Goal: Check status: Check status

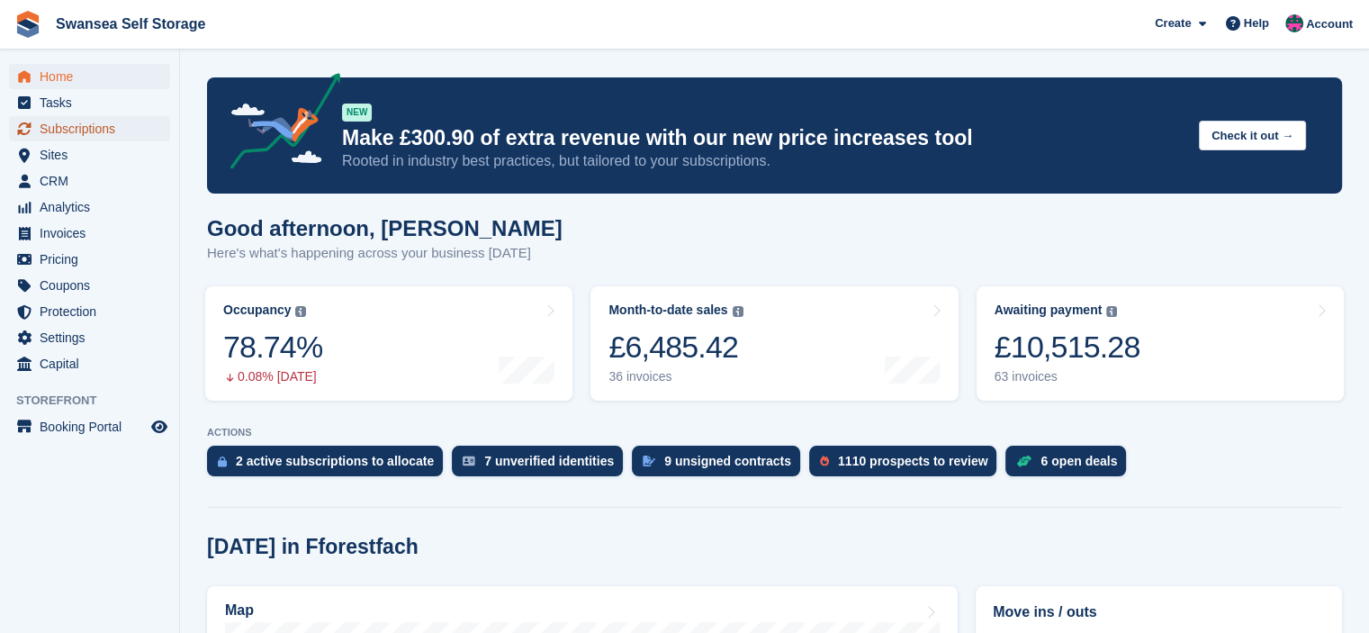
click at [85, 128] on span "Subscriptions" at bounding box center [94, 128] width 108 height 25
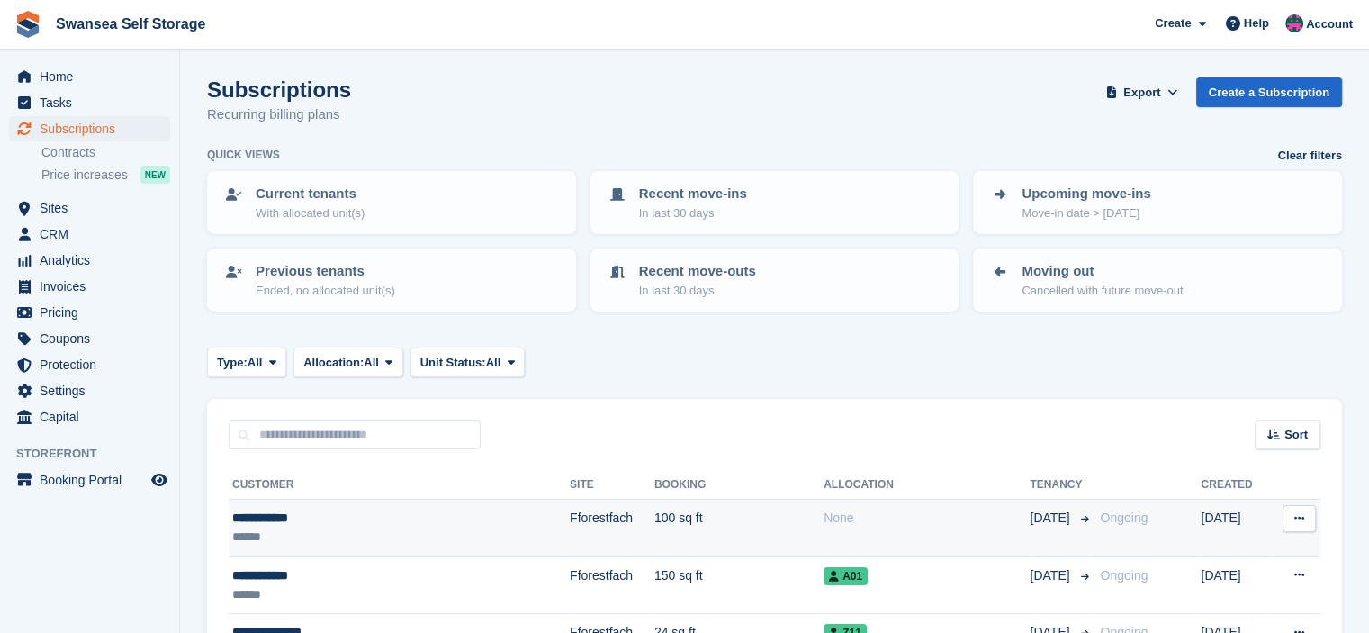
click at [709, 509] on td "100 sq ft" at bounding box center [739, 529] width 169 height 58
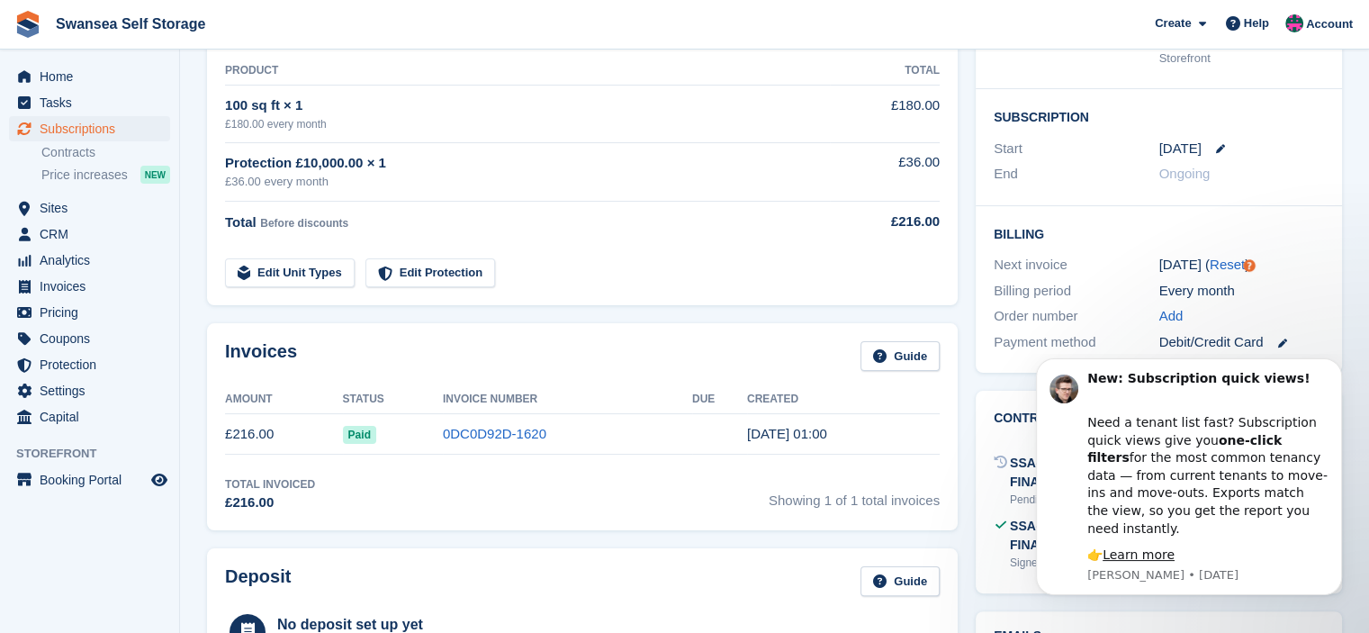
scroll to position [90, 0]
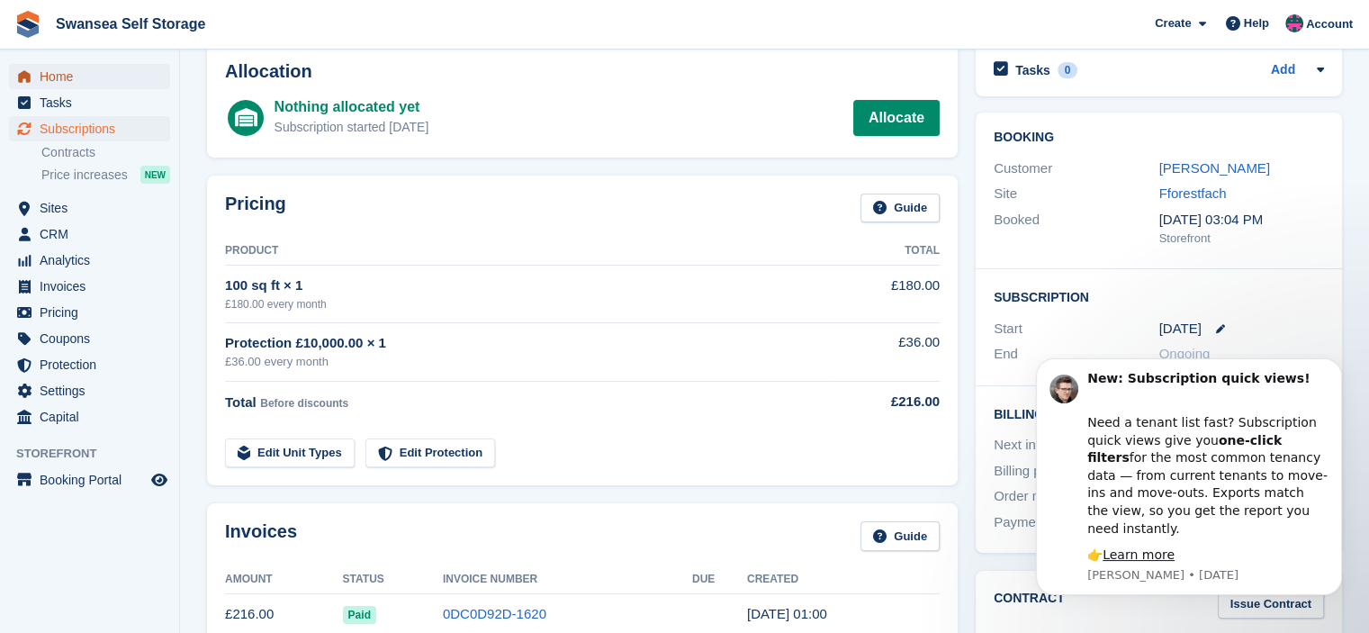
click at [74, 77] on span "Home" at bounding box center [94, 76] width 108 height 25
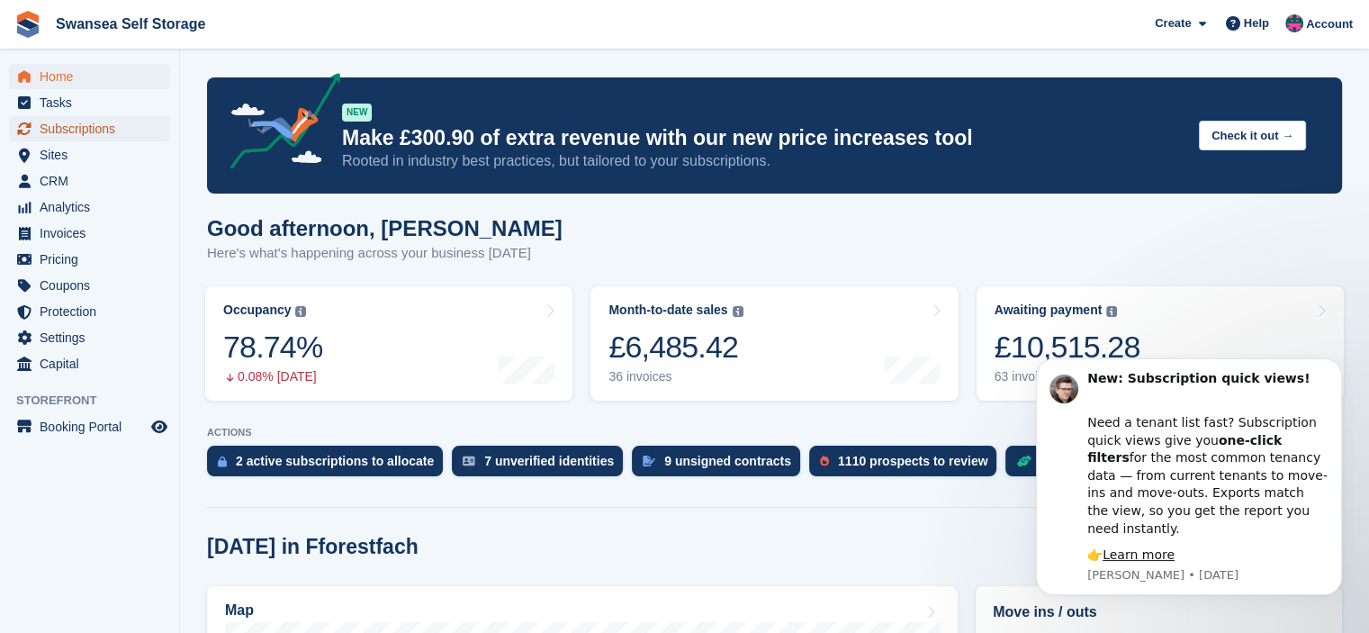
click at [58, 125] on span "Subscriptions" at bounding box center [94, 128] width 108 height 25
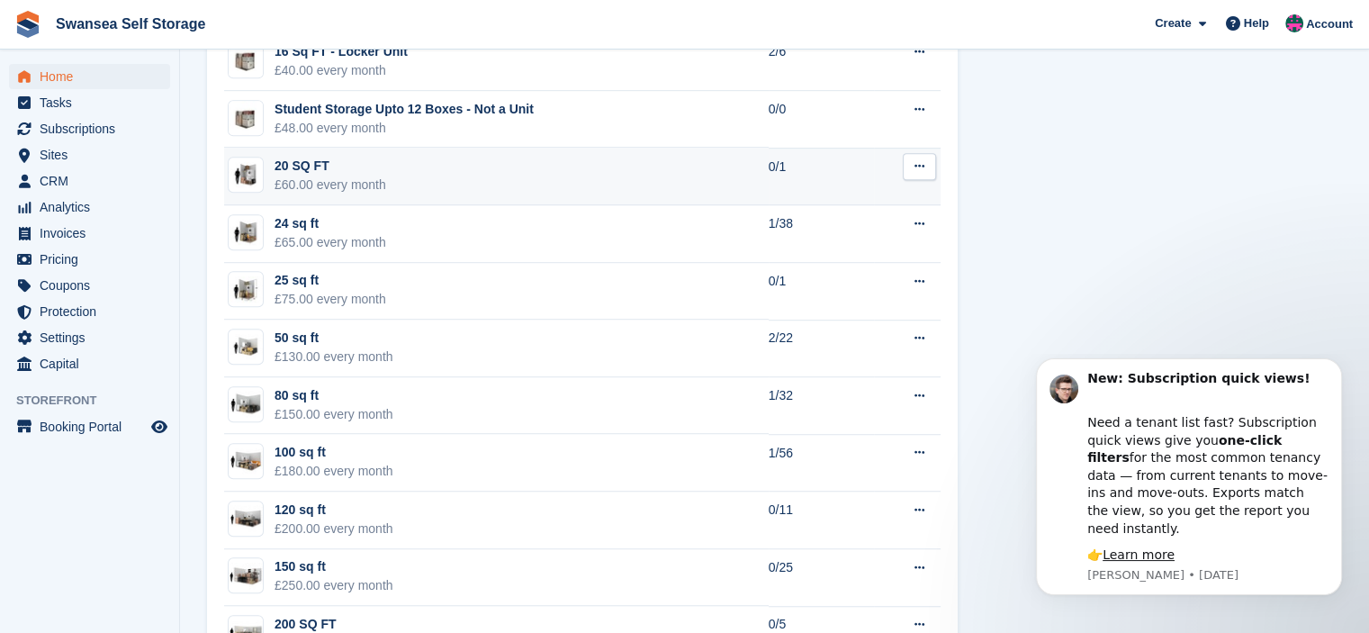
scroll to position [1170, 0]
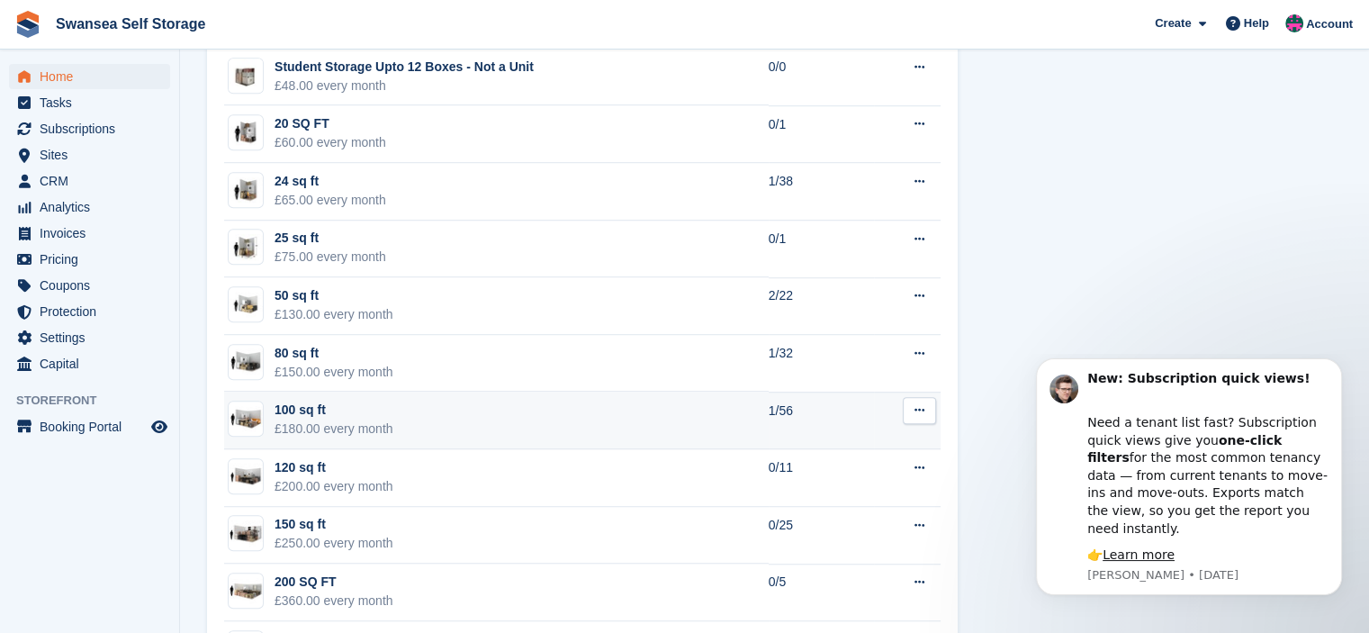
click at [695, 401] on td "100 sq ft £180.00 every month" at bounding box center [496, 421] width 545 height 58
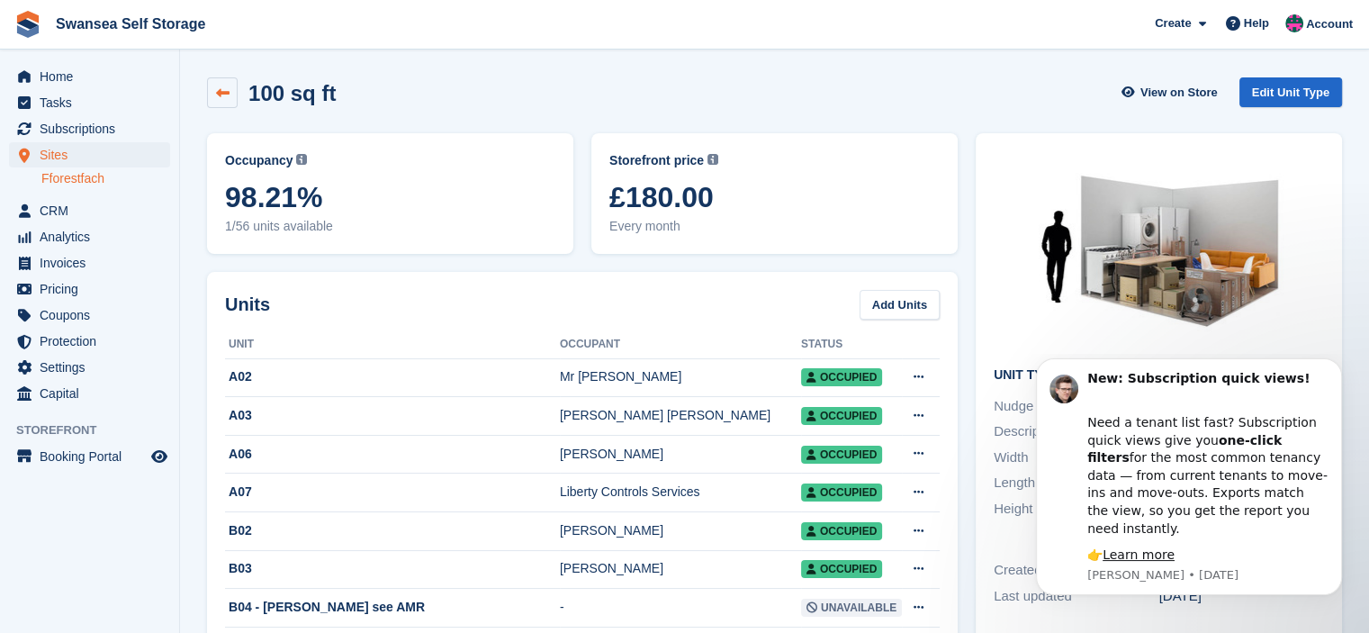
click at [215, 92] on link at bounding box center [222, 92] width 31 height 31
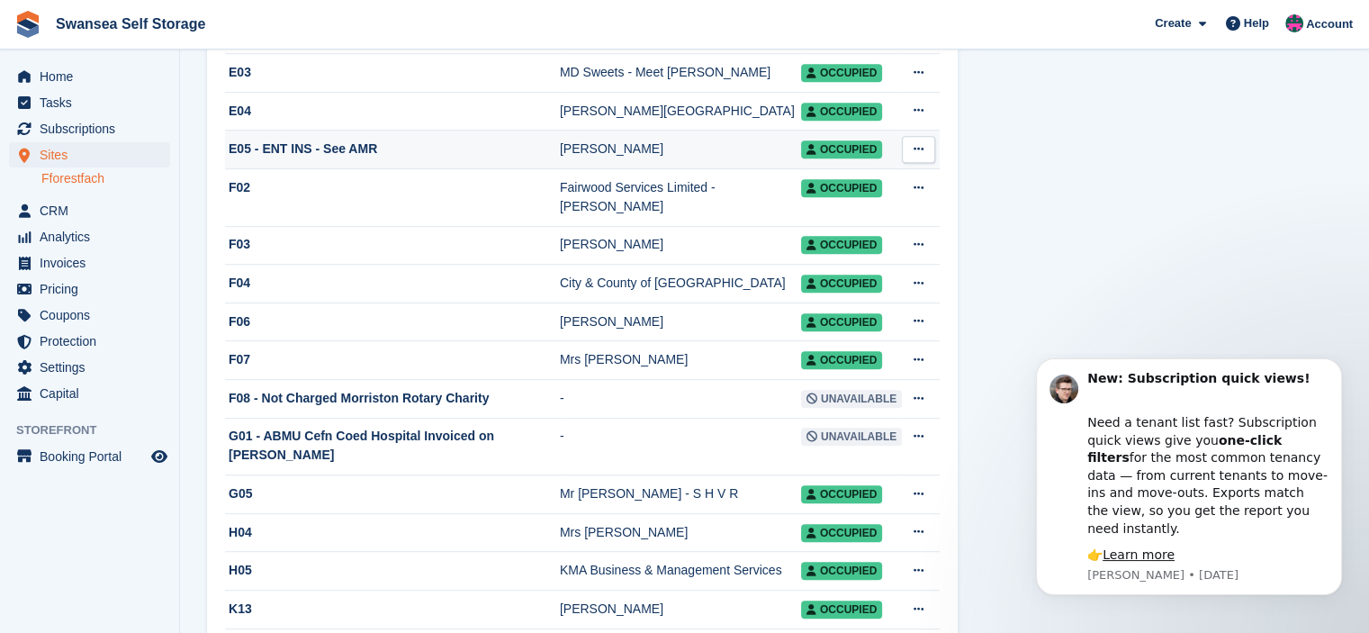
scroll to position [720, 0]
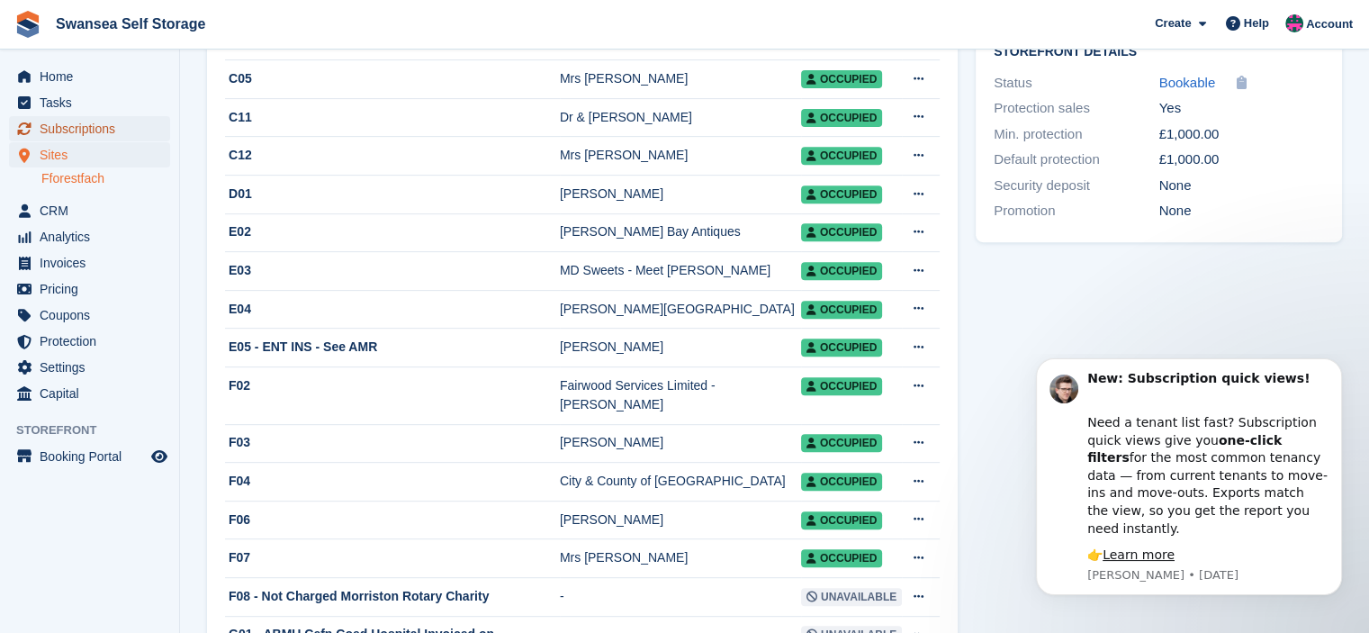
click at [76, 129] on span "Subscriptions" at bounding box center [94, 128] width 108 height 25
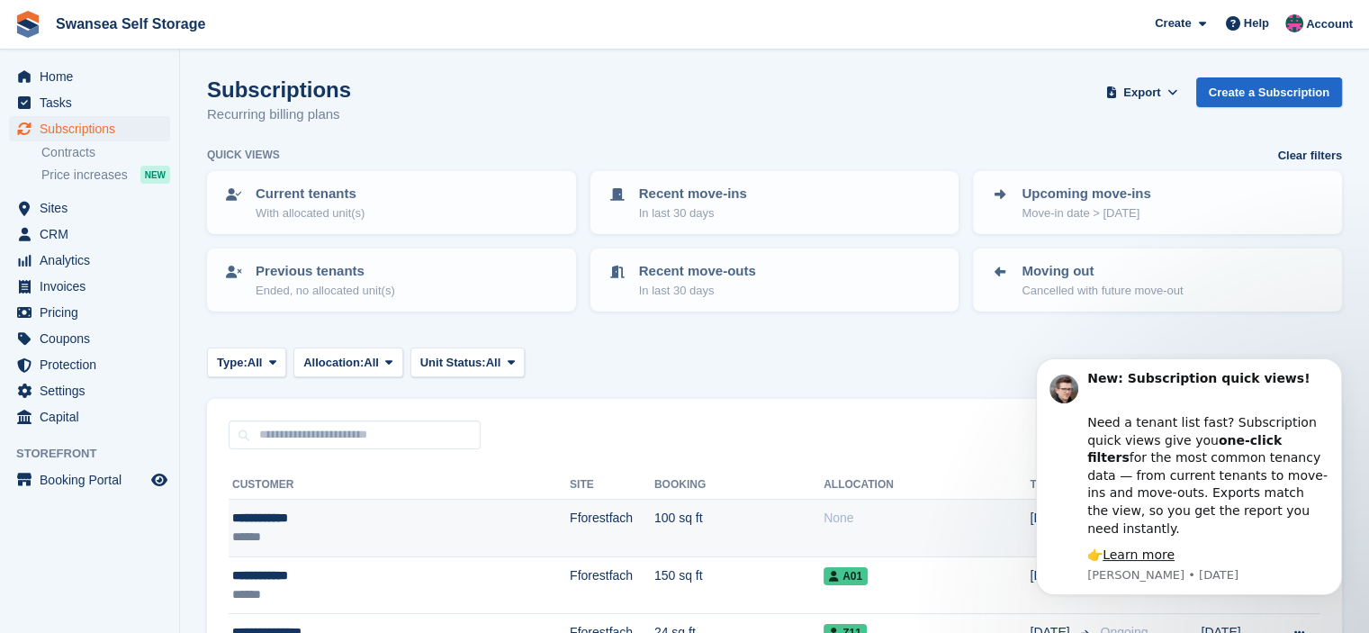
click at [720, 510] on td "100 sq ft" at bounding box center [739, 529] width 169 height 58
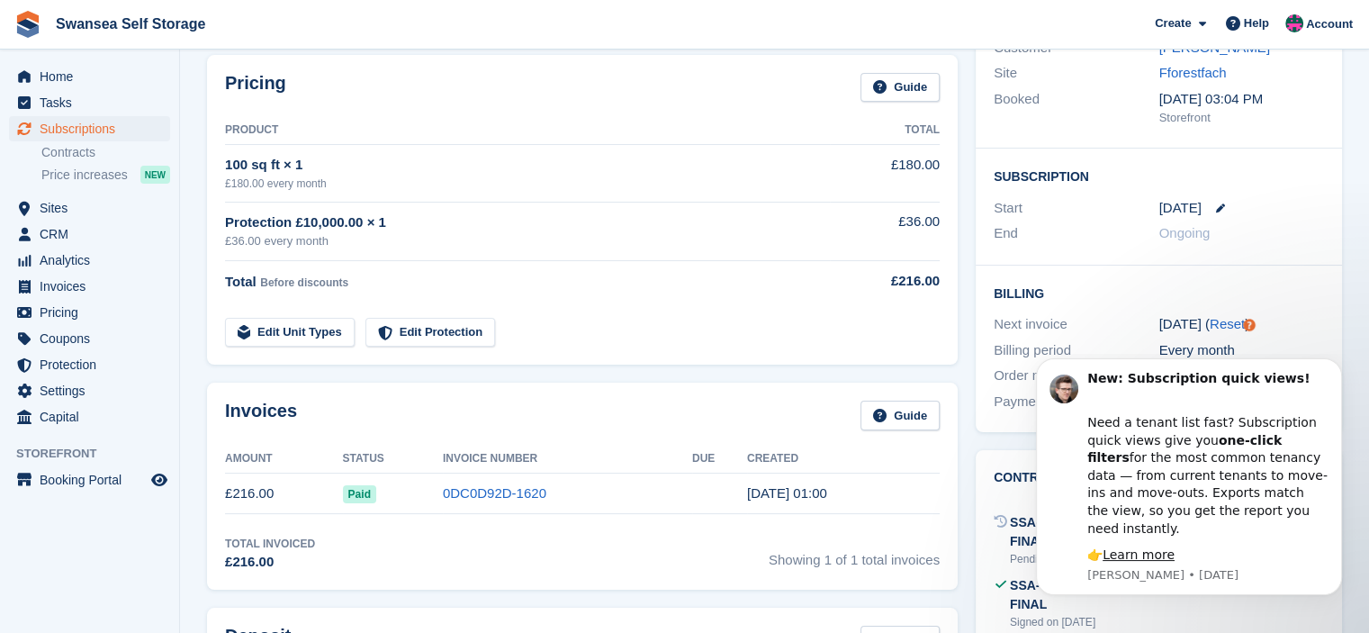
scroll to position [180, 0]
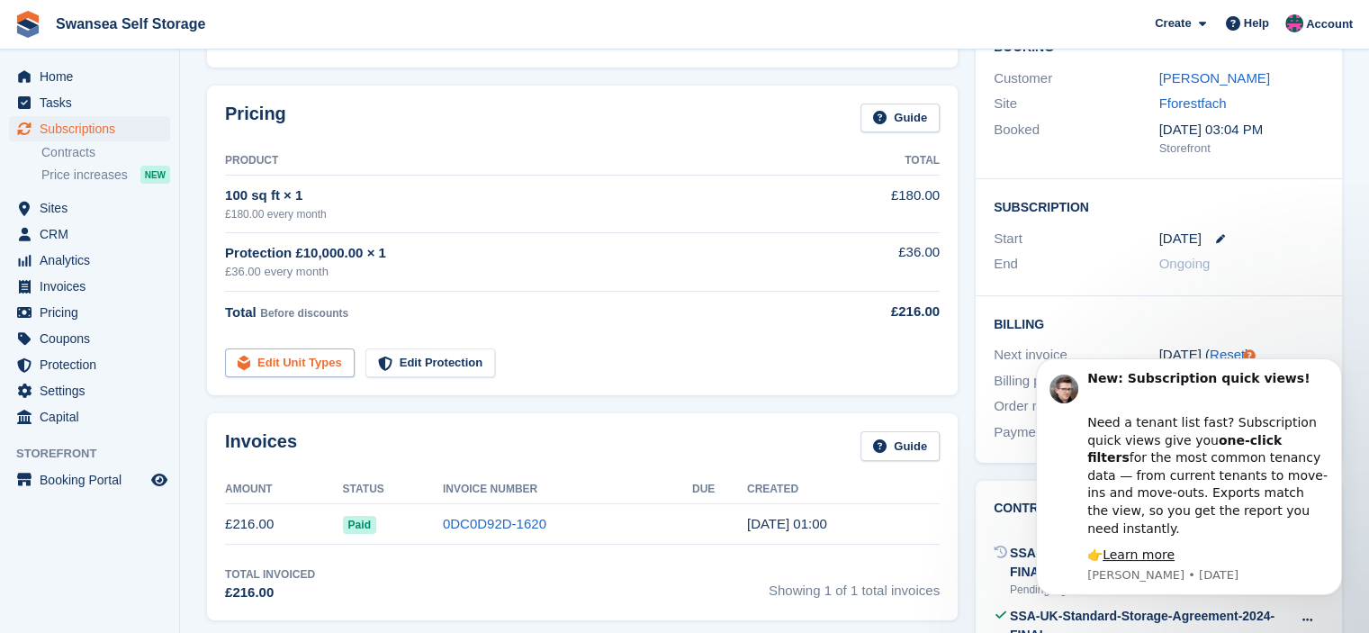
click at [304, 367] on link "Edit Unit Types" at bounding box center [290, 363] width 130 height 30
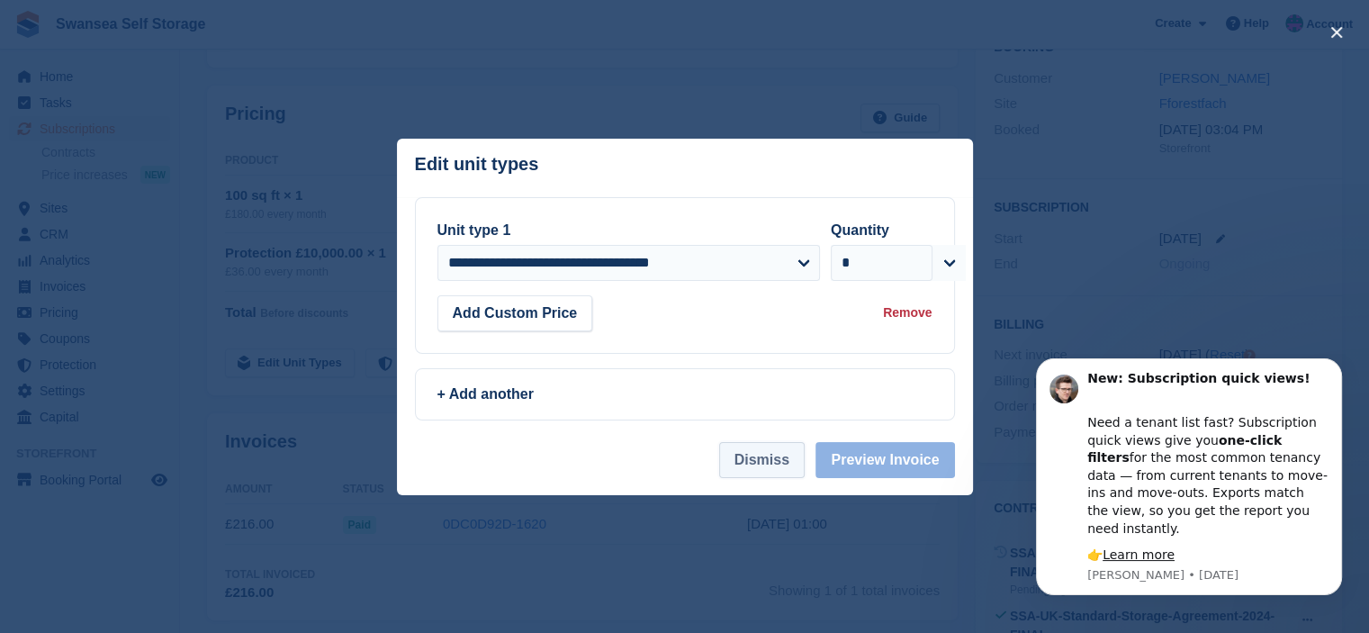
click at [790, 465] on button "Dismiss" at bounding box center [762, 460] width 86 height 36
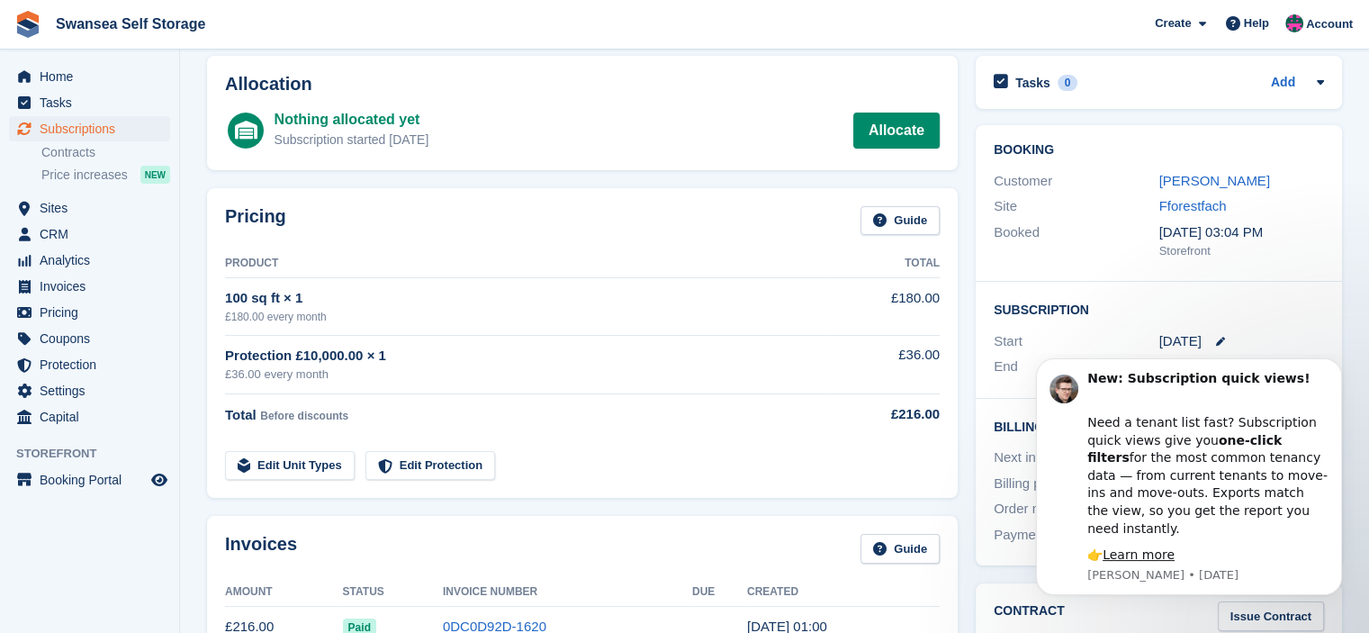
scroll to position [0, 0]
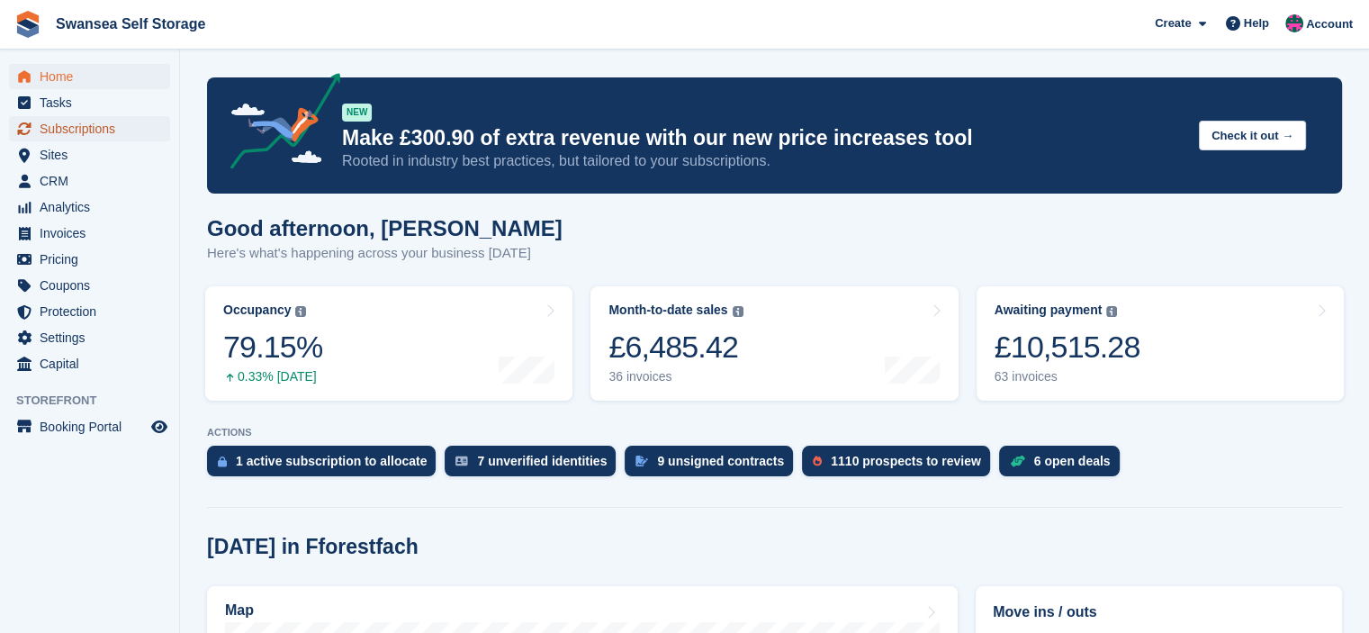
click at [93, 129] on span "Subscriptions" at bounding box center [94, 128] width 108 height 25
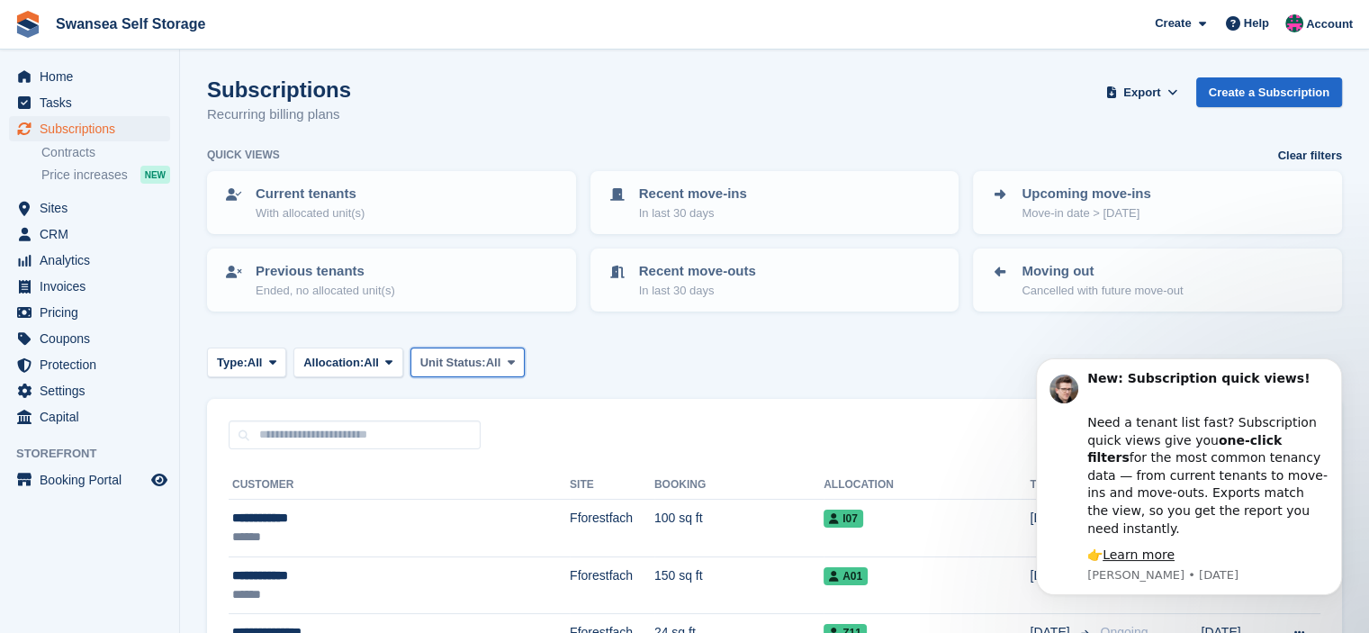
click at [514, 361] on icon at bounding box center [510, 363] width 7 height 12
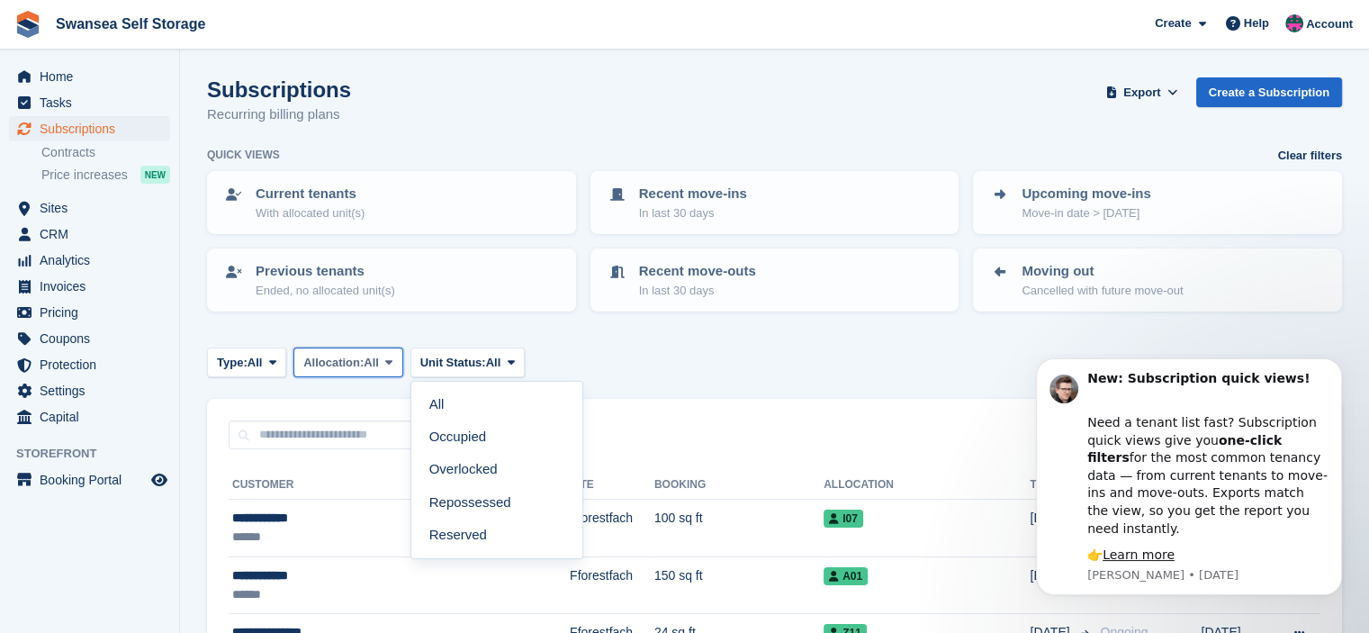
click at [391, 360] on icon at bounding box center [388, 363] width 7 height 12
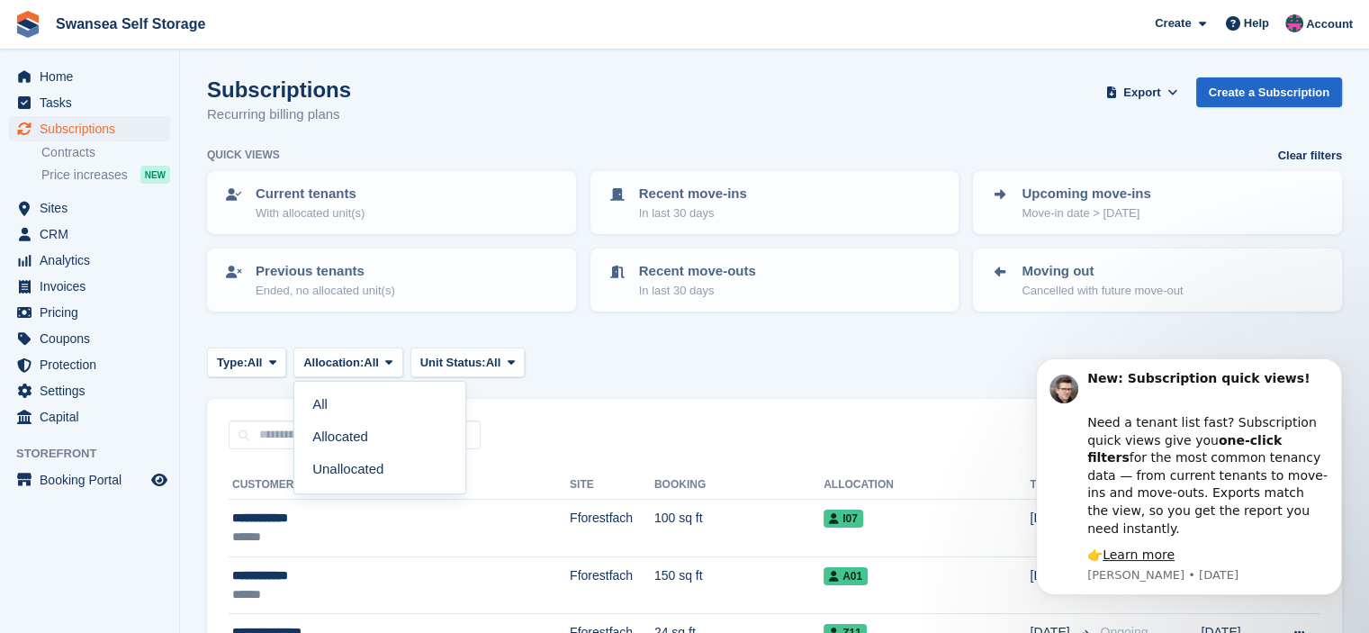
click at [585, 352] on div "Type: All All Upcoming Previous Active Ending Allocation: All All Allocated Una…" at bounding box center [774, 363] width 1135 height 30
click at [269, 357] on span at bounding box center [273, 362] width 14 height 14
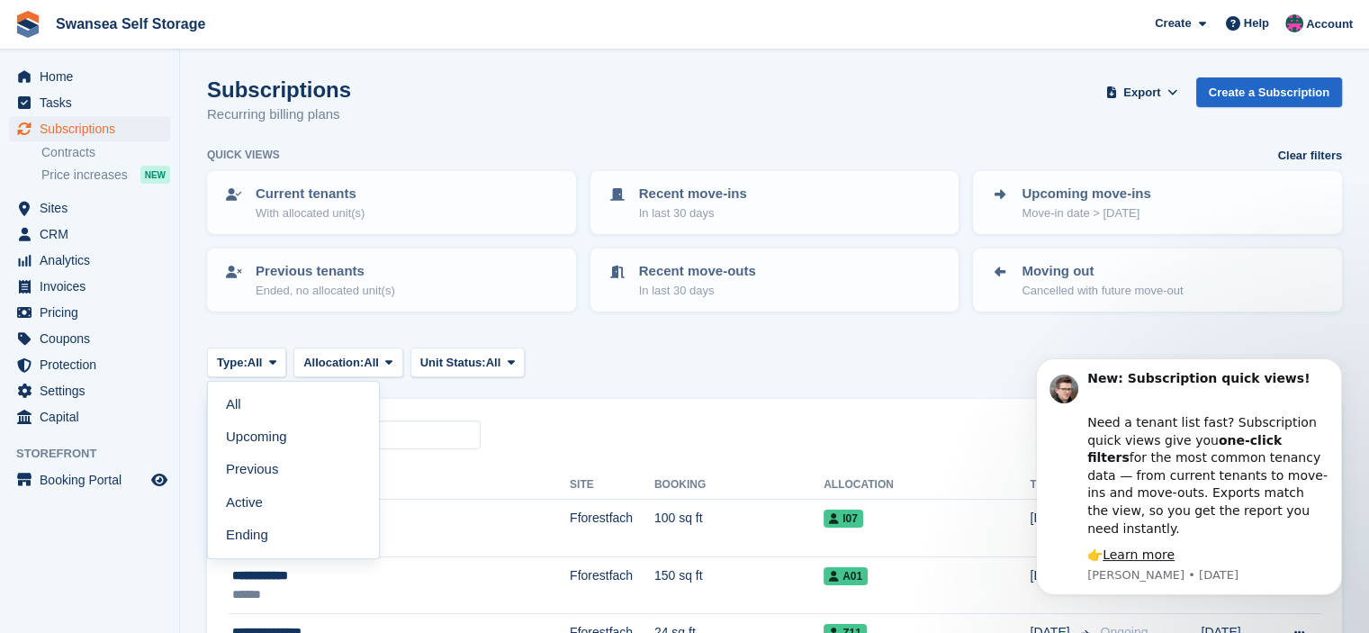
click at [677, 351] on div "Type: All All Upcoming Previous Active Ending Allocation: All All Allocated Una…" at bounding box center [774, 363] width 1135 height 30
